Goal: Find specific page/section: Find specific page/section

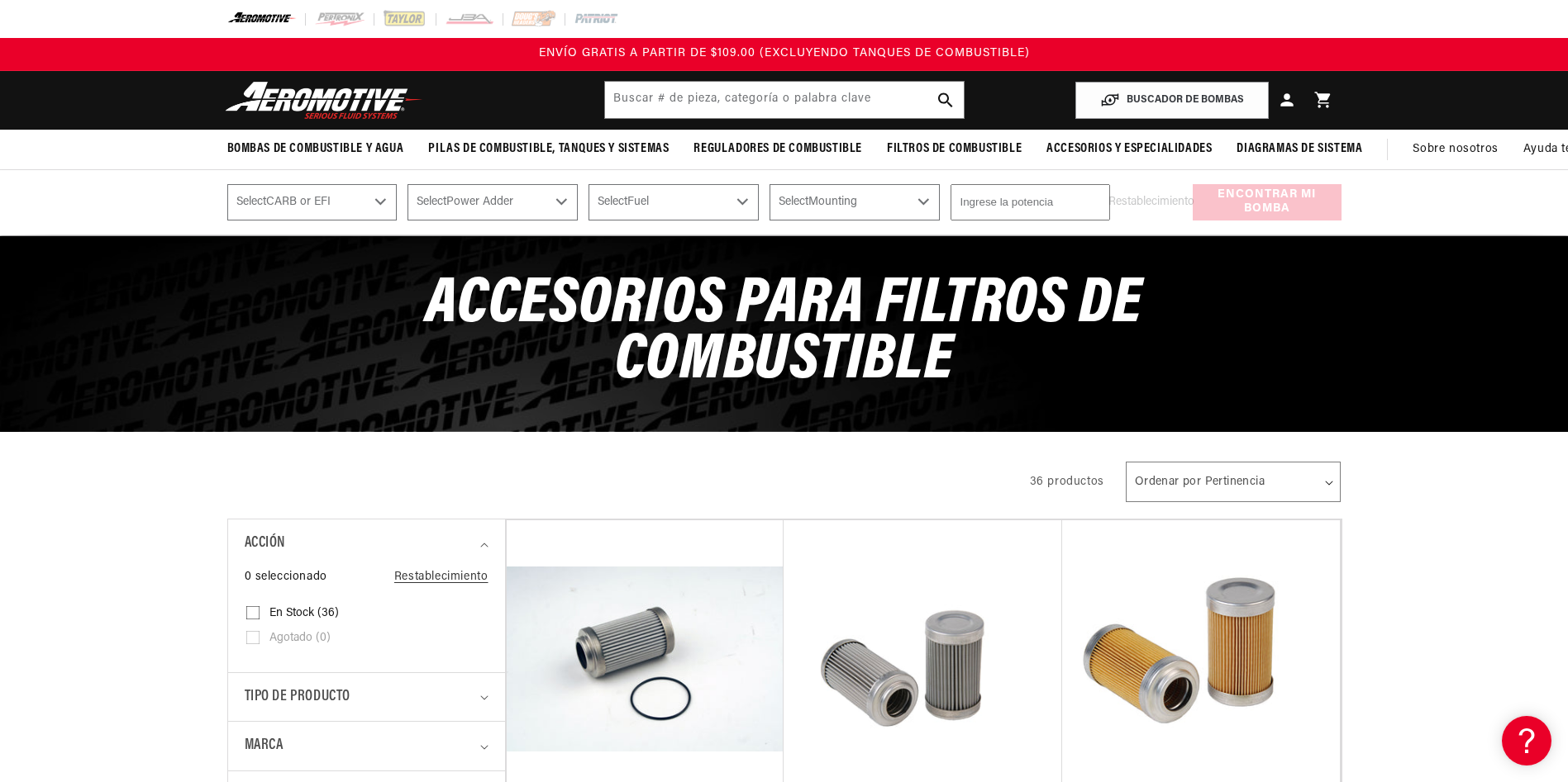
click at [741, 203] on select "Select Fuel E85 Gas" at bounding box center [673, 202] width 171 height 37
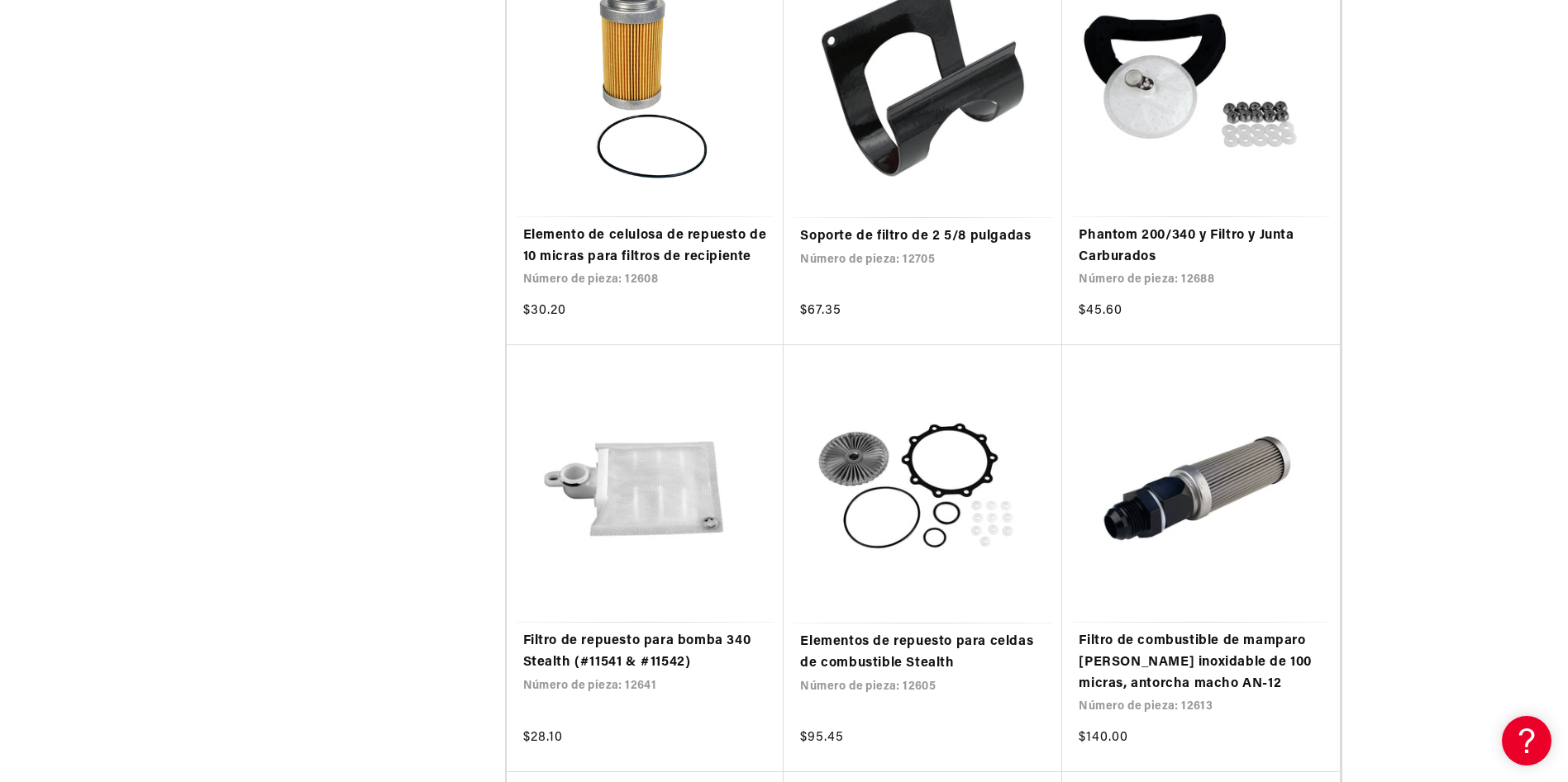
scroll to position [2066, 0]
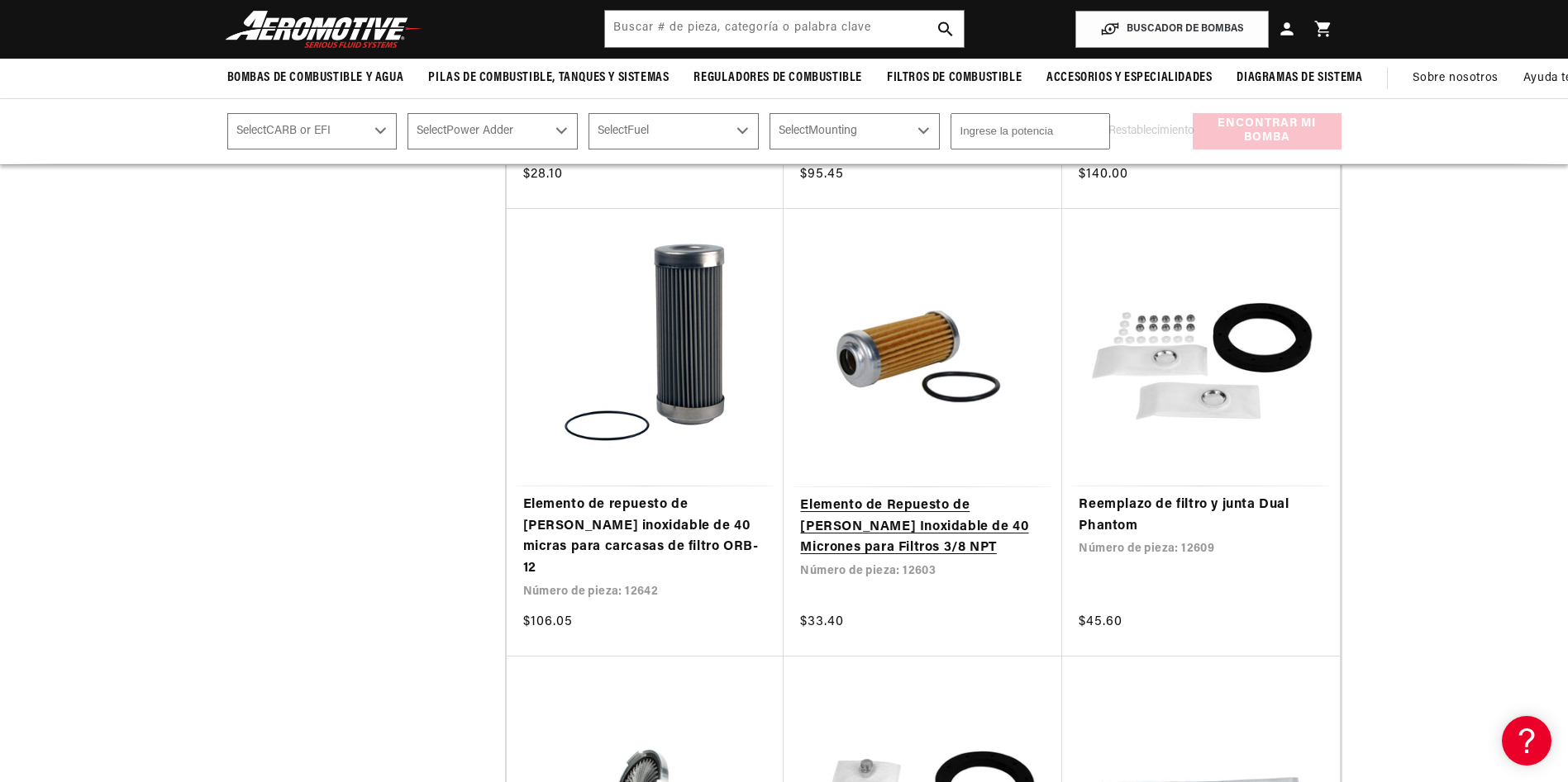
scroll to position [2313, 0]
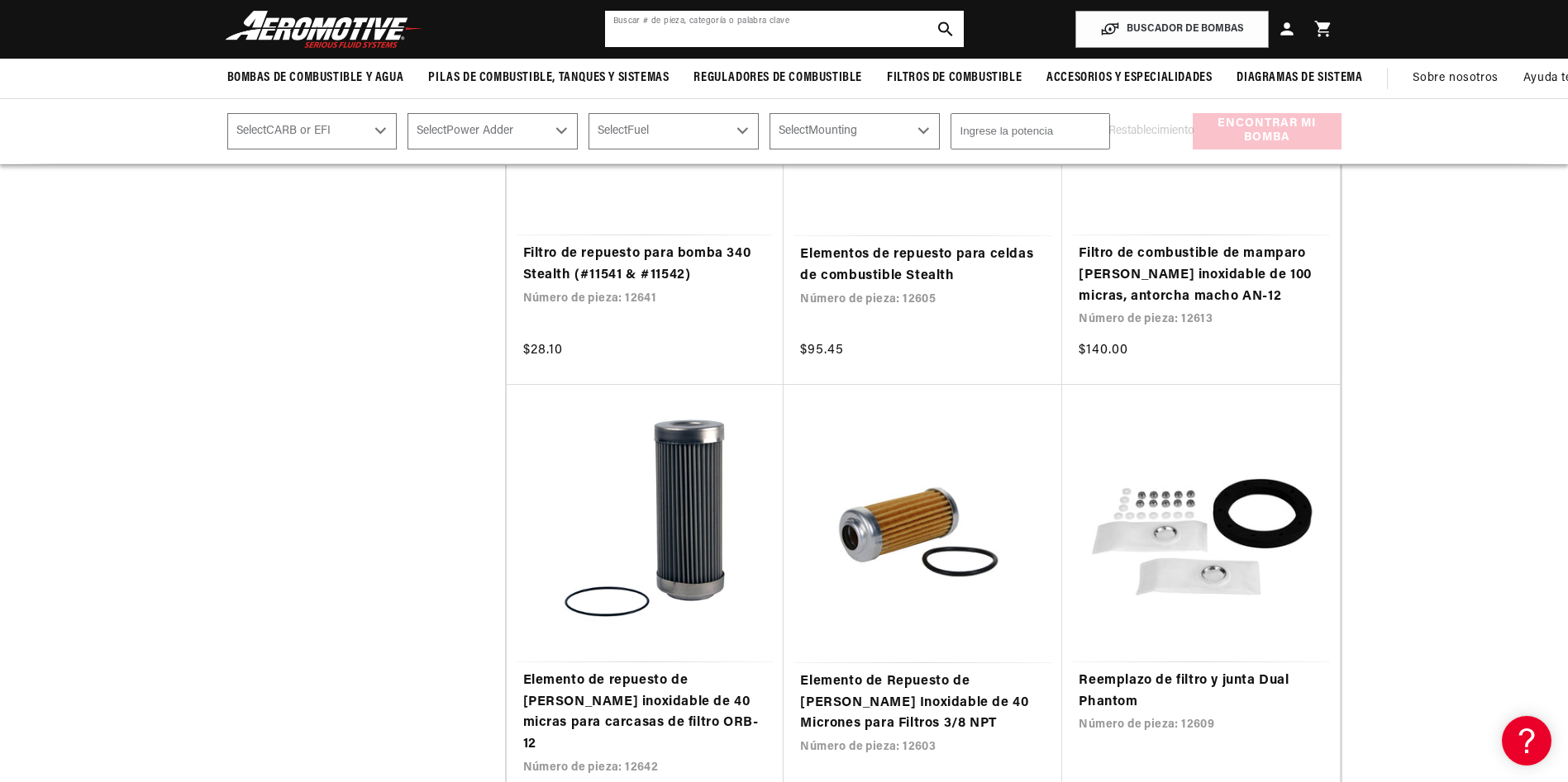
click at [657, 23] on input "text" at bounding box center [784, 29] width 359 height 37
type input "LW-36"
click at [946, 26] on icon "Botón de búsqueda" at bounding box center [946, 29] width 16 height 16
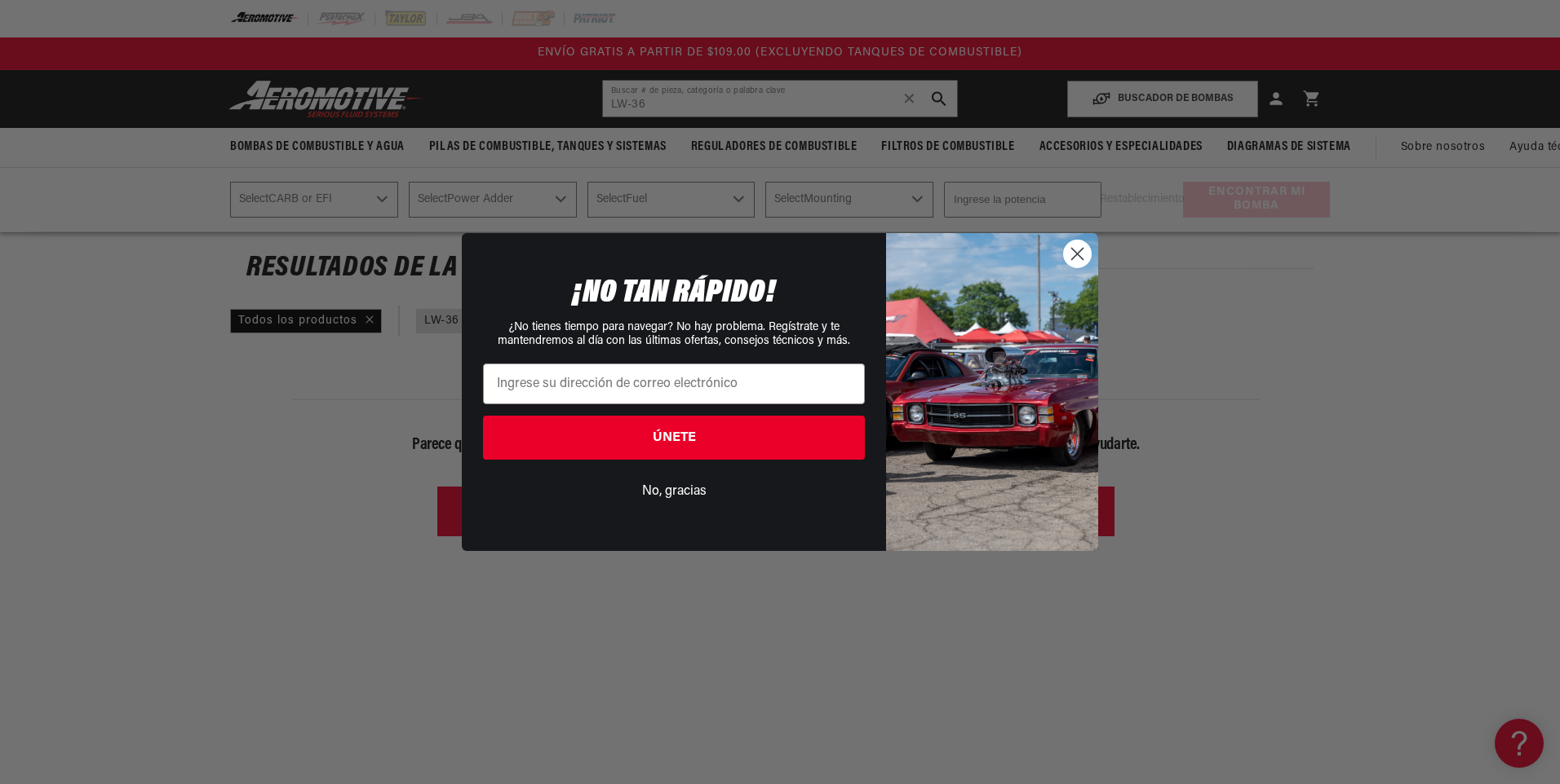
click at [1088, 253] on circle "Cerrar cuadro de diálogo" at bounding box center [1077, 254] width 27 height 27
